Goal: Check status

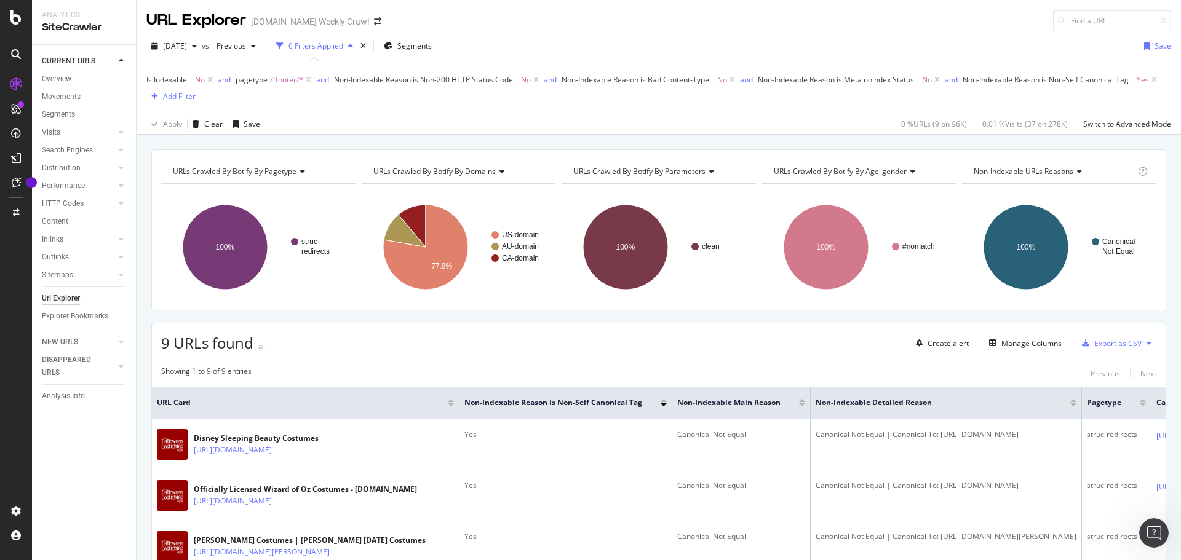
click at [140, 306] on div "URLs Crawled By Botify By pagetype Chart (by Value) Table Expand Export as CSV …" at bounding box center [659, 553] width 1044 height 809
click at [265, 322] on div "URLs Crawled By Botify By pagetype Chart (by Value) Table Expand Export as CSV …" at bounding box center [659, 553] width 1044 height 809
click at [148, 316] on div "URLs Crawled By Botify By pagetype Chart (by Value) Table Expand Export as CSV …" at bounding box center [659, 553] width 1044 height 809
click at [147, 313] on div "URLs Crawled By Botify By pagetype Chart (by Value) Table Expand Export as CSV …" at bounding box center [659, 553] width 1044 height 809
click at [146, 312] on div "URLs Crawled By Botify By pagetype Chart (by Value) Table Expand Export as CSV …" at bounding box center [659, 553] width 1044 height 809
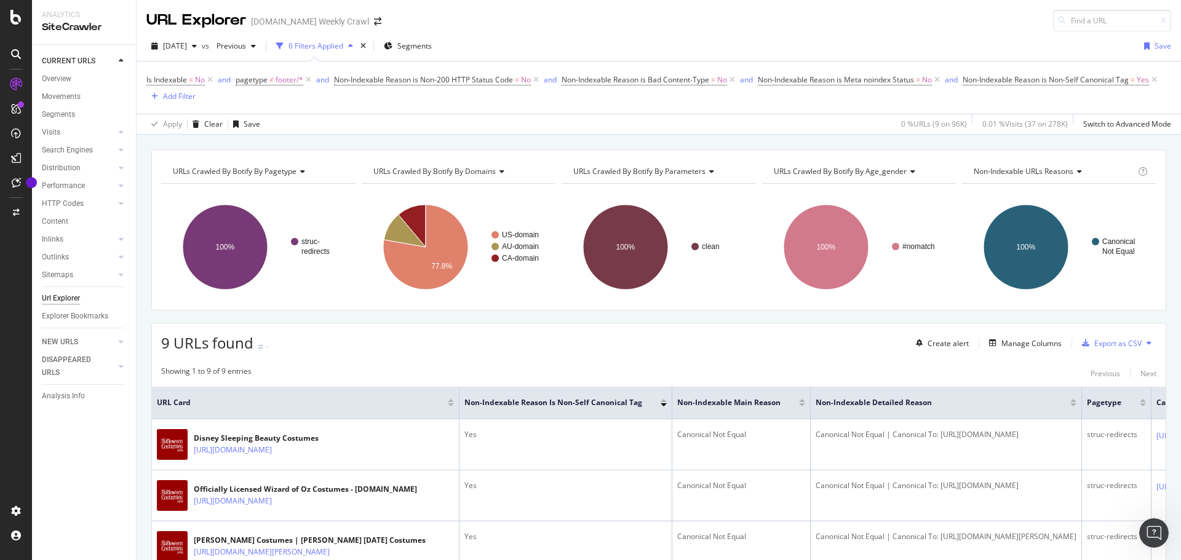
click at [145, 282] on div "URLs Crawled By Botify By pagetype Chart (by Value) Table Expand Export as CSV …" at bounding box center [659, 553] width 1044 height 809
click at [598, 37] on div "[DATE] vs Previous 6 Filters Applied Segments Save" at bounding box center [659, 48] width 1044 height 25
click at [589, 44] on div "[DATE] vs Previous 6 Filters Applied Segments Save" at bounding box center [659, 48] width 1044 height 25
click at [137, 264] on div "URLs Crawled By Botify By pagetype Chart (by Value) Table Expand Export as CSV …" at bounding box center [659, 553] width 1044 height 809
click at [792, 39] on div "[DATE] vs Previous 6 Filters Applied Segments Save" at bounding box center [659, 48] width 1044 height 25
